Goal: Find specific page/section: Find specific page/section

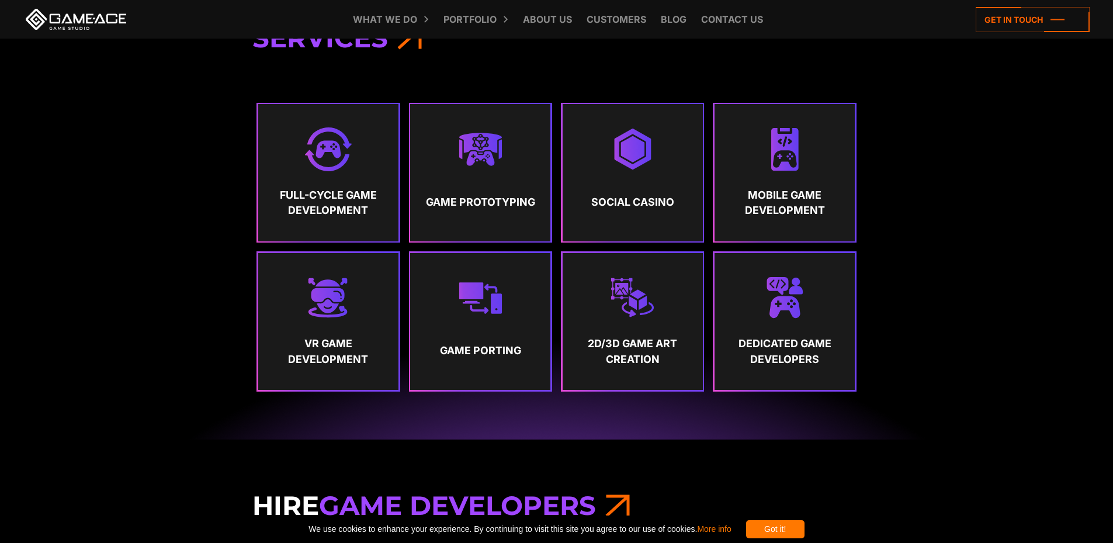
scroll to position [701, 0]
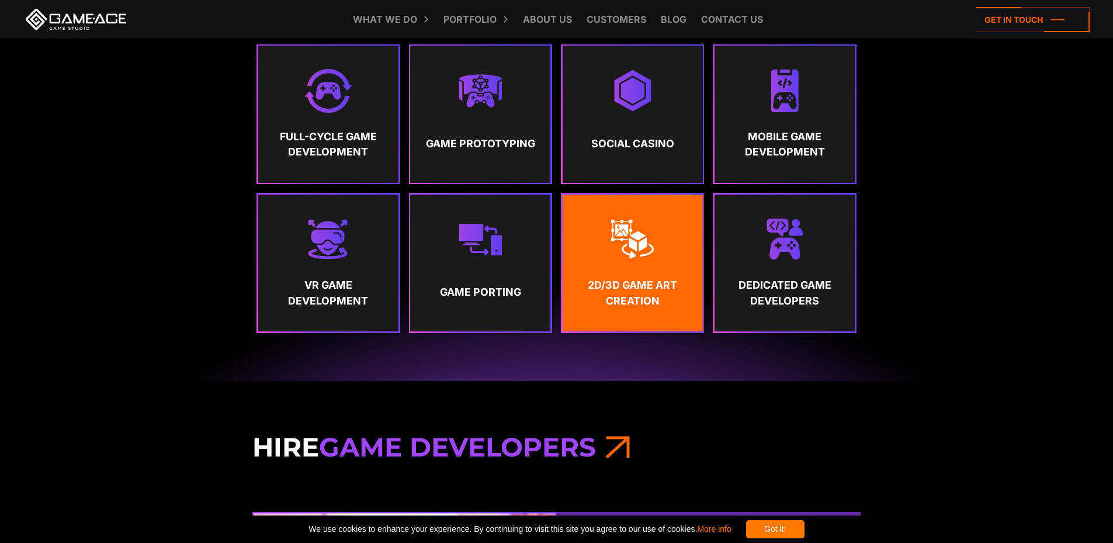
click at [633, 216] on link "2D/3D Game Art Creation" at bounding box center [633, 263] width 140 height 137
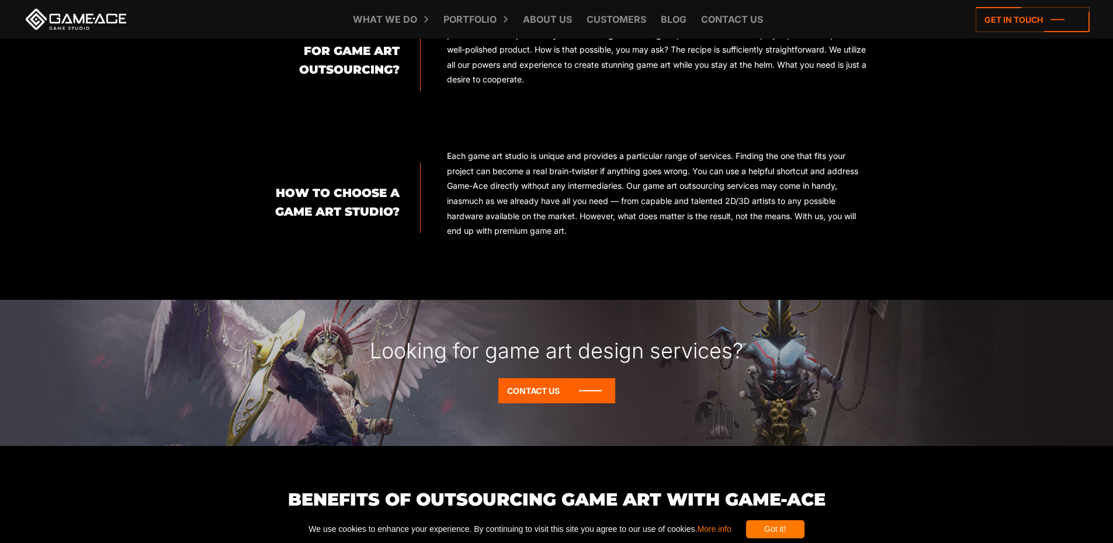
scroll to position [1227, 0]
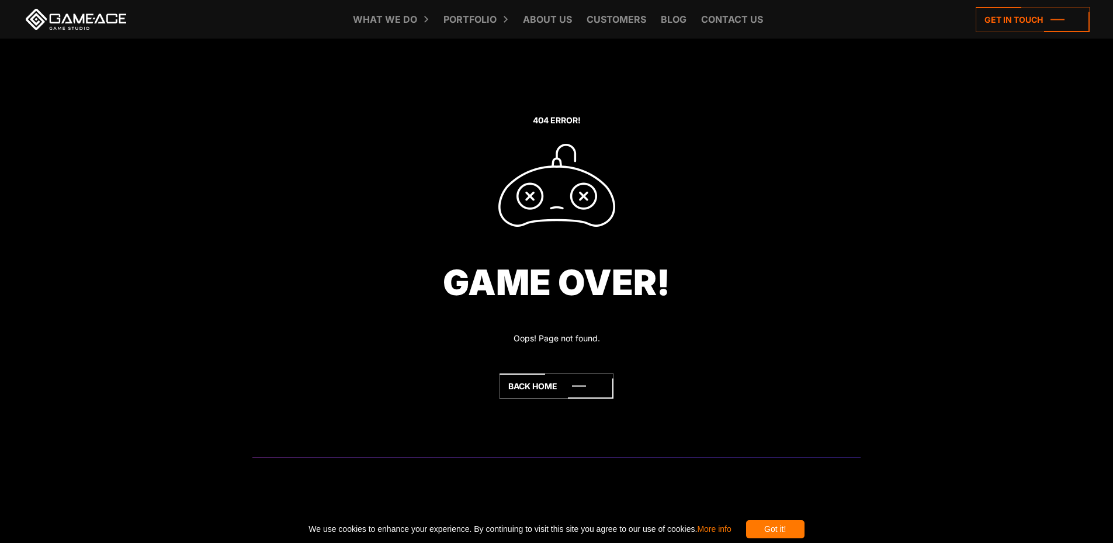
scroll to position [33, 0]
